Goal: Task Accomplishment & Management: Manage account settings

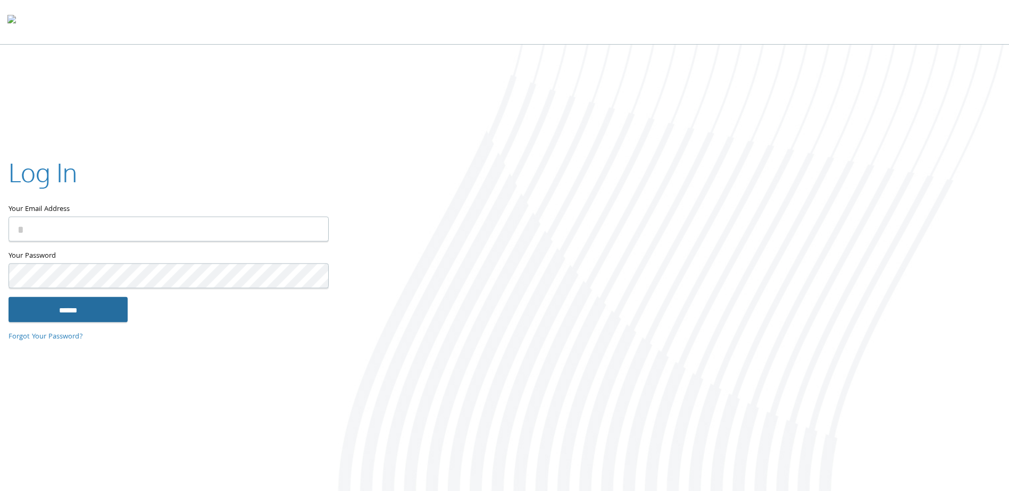
type input "**********"
click at [73, 309] on input "******" at bounding box center [68, 310] width 119 height 26
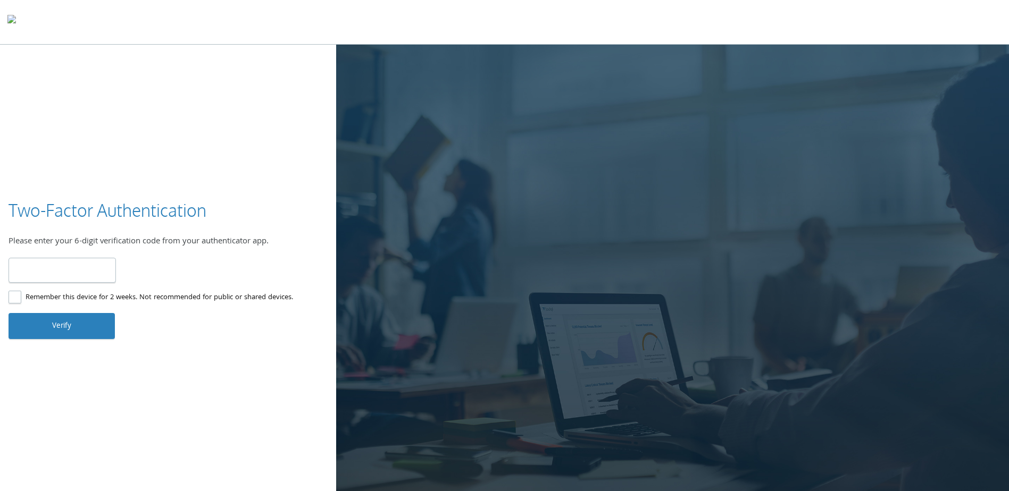
click at [86, 278] on input "number" at bounding box center [62, 270] width 107 height 25
type input "******"
